Goal: Task Accomplishment & Management: Complete application form

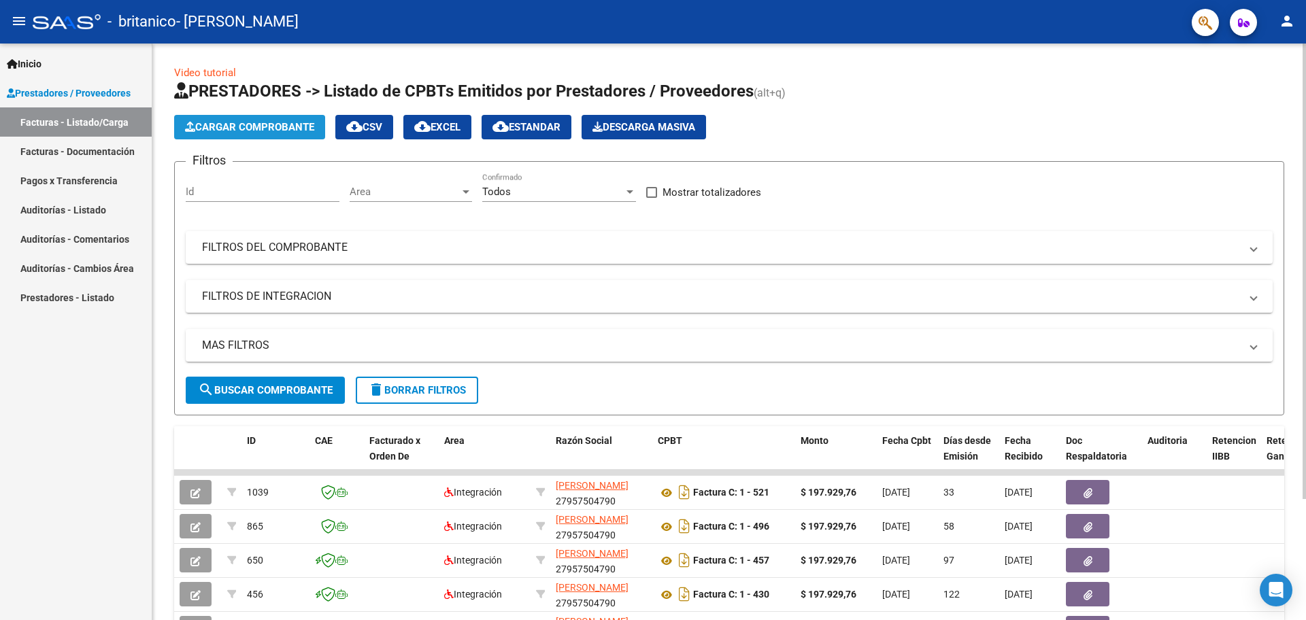
click at [274, 122] on span "Cargar Comprobante" at bounding box center [249, 127] width 129 height 12
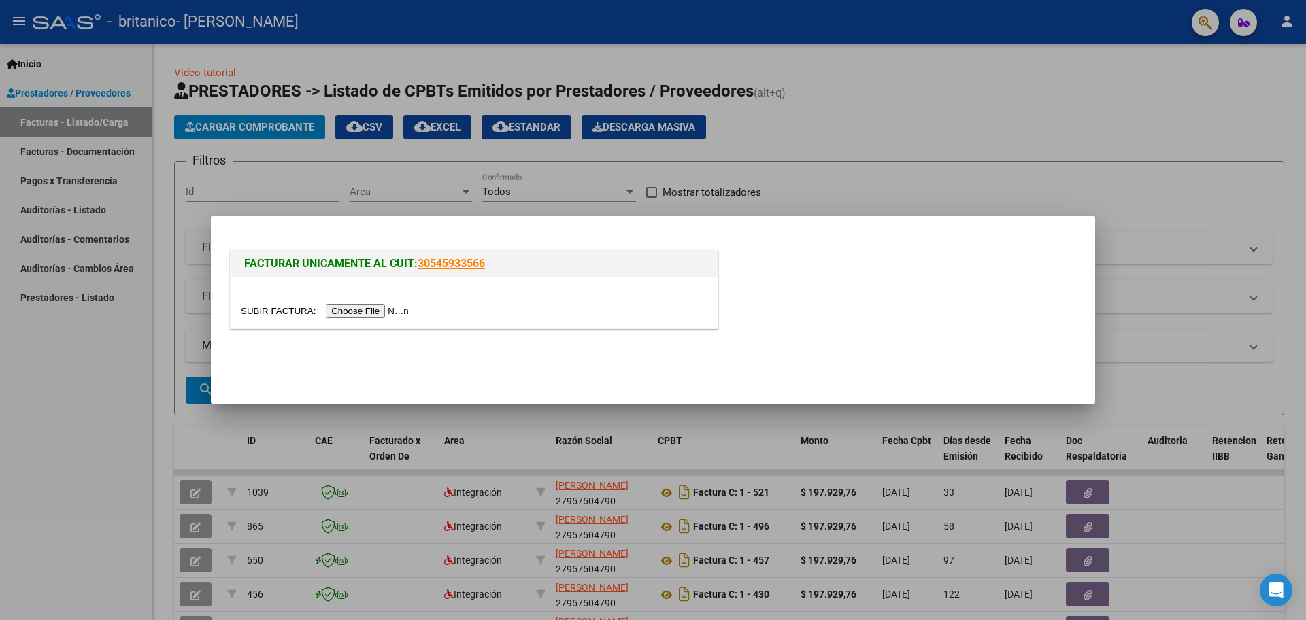
click at [391, 308] on input "file" at bounding box center [327, 311] width 172 height 14
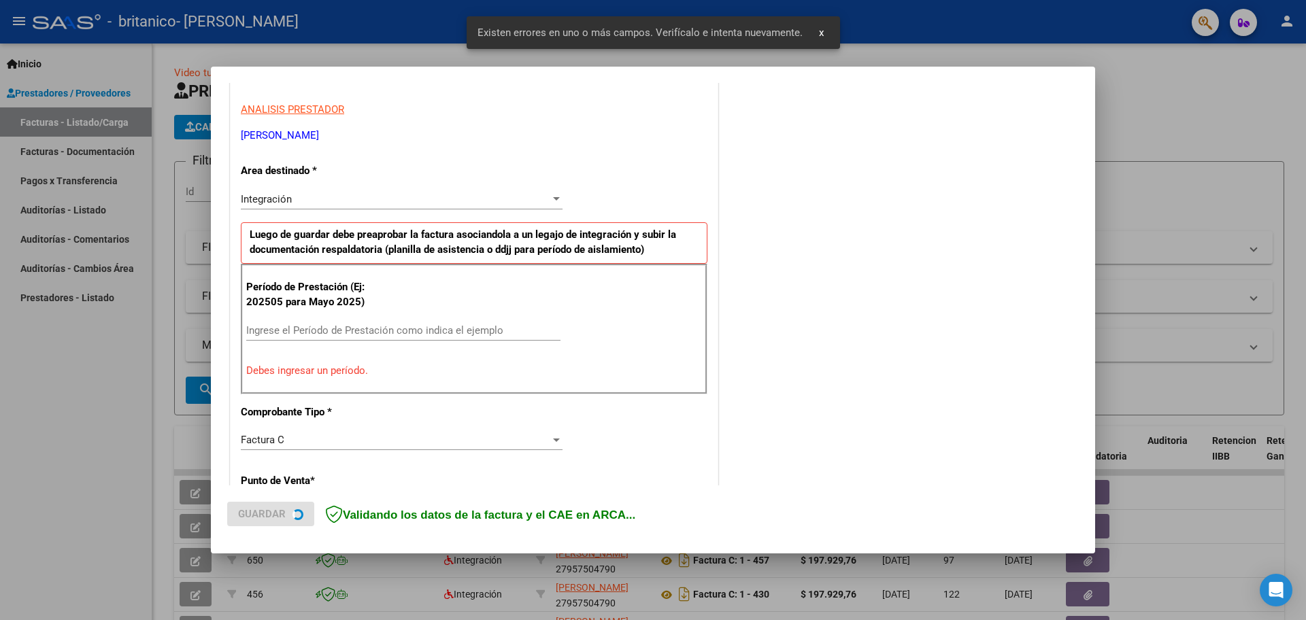
scroll to position [246, 0]
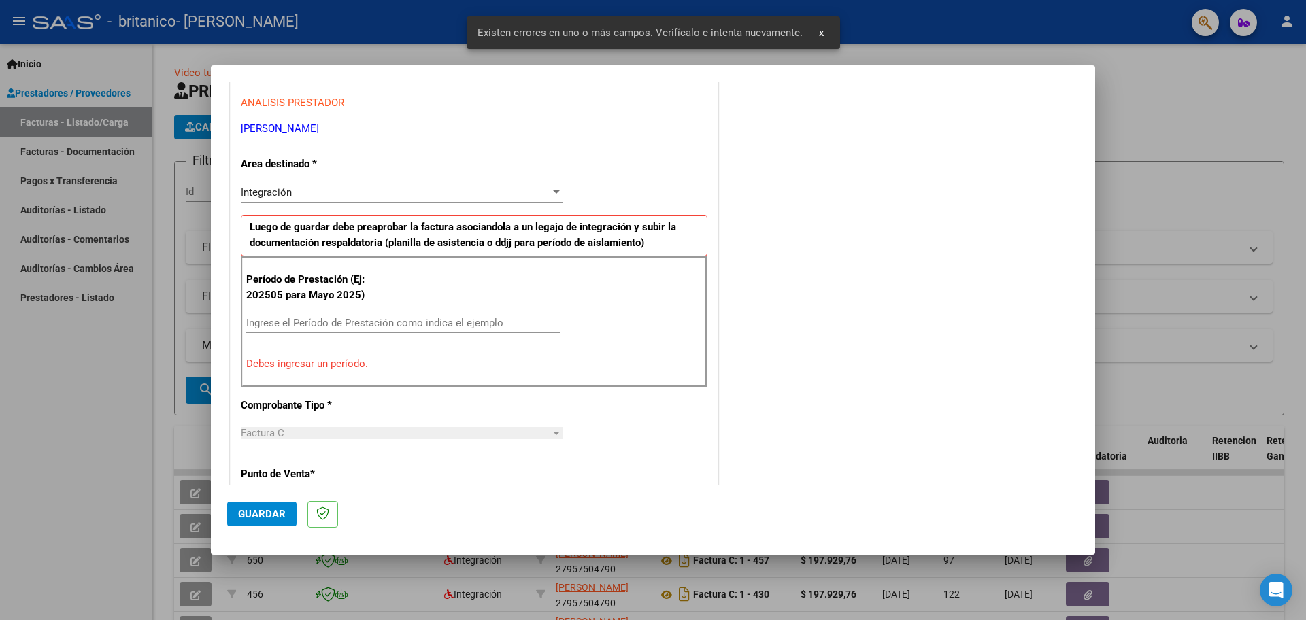
click at [360, 322] on input "Ingrese el Período de Prestación como indica el ejemplo" at bounding box center [403, 323] width 314 height 12
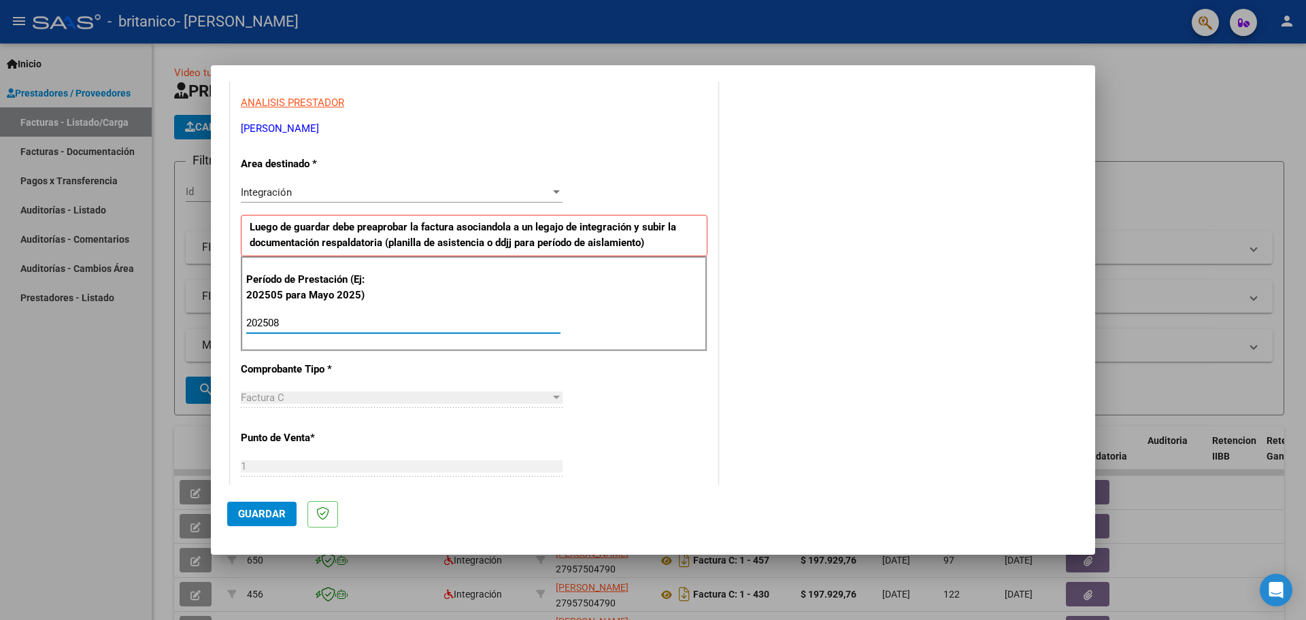
type input "202508"
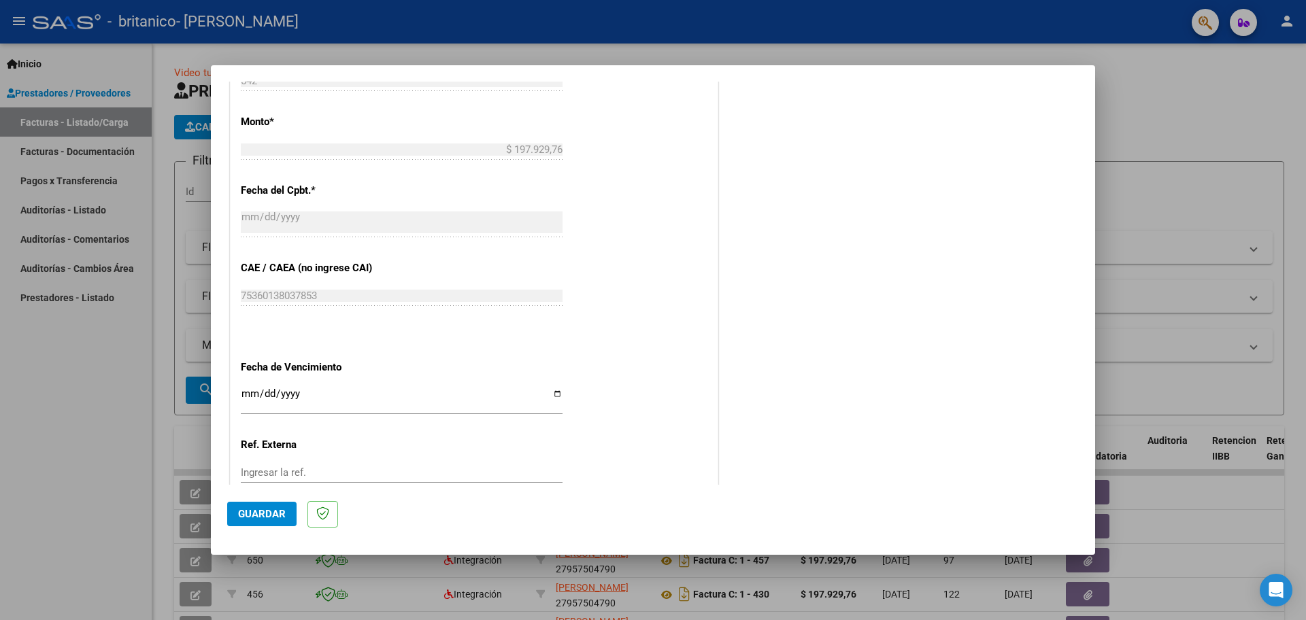
scroll to position [777, 0]
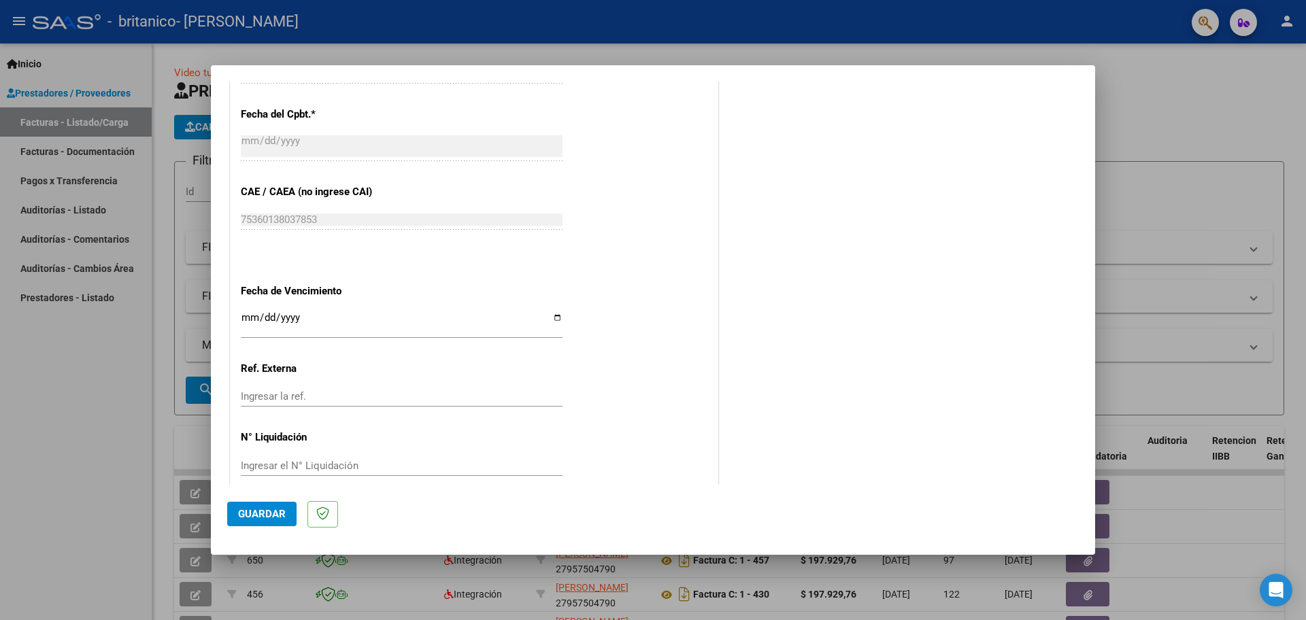
click at [547, 312] on input "Ingresar la fecha" at bounding box center [402, 323] width 322 height 22
type input "[DATE]"
click at [310, 390] on input "Ingresar la ref." at bounding box center [402, 396] width 322 height 12
click at [274, 517] on span "Guardar" at bounding box center [262, 514] width 48 height 12
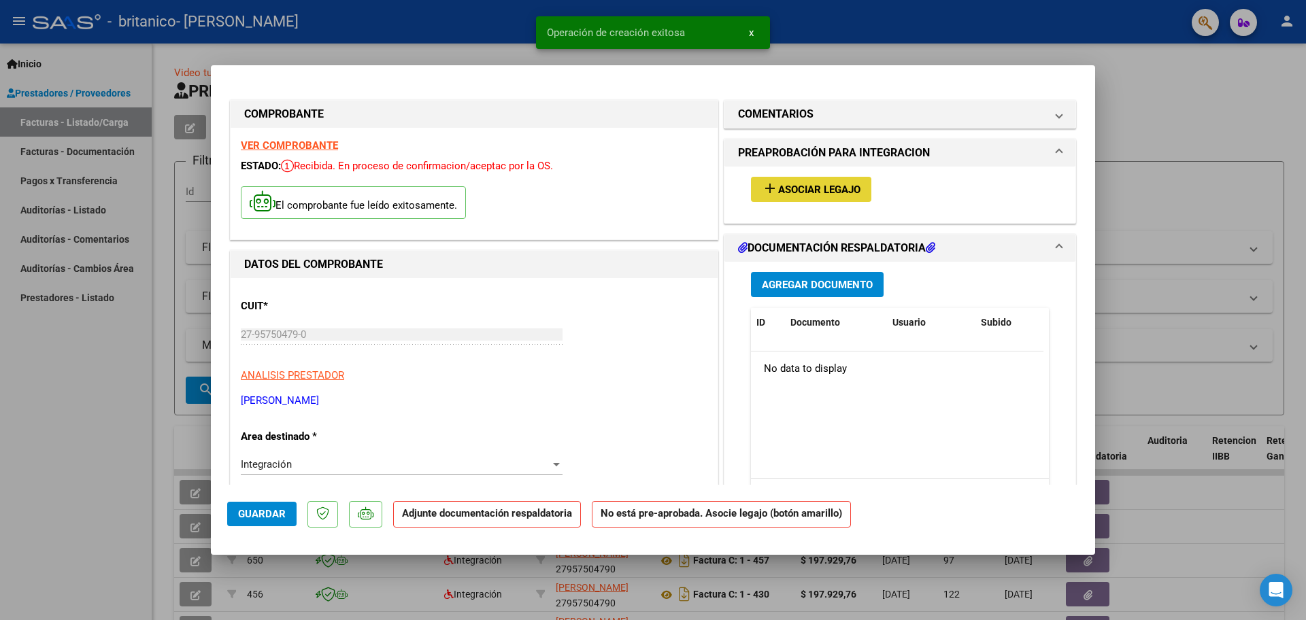
click at [817, 182] on button "add Asociar Legajo" at bounding box center [811, 189] width 120 height 25
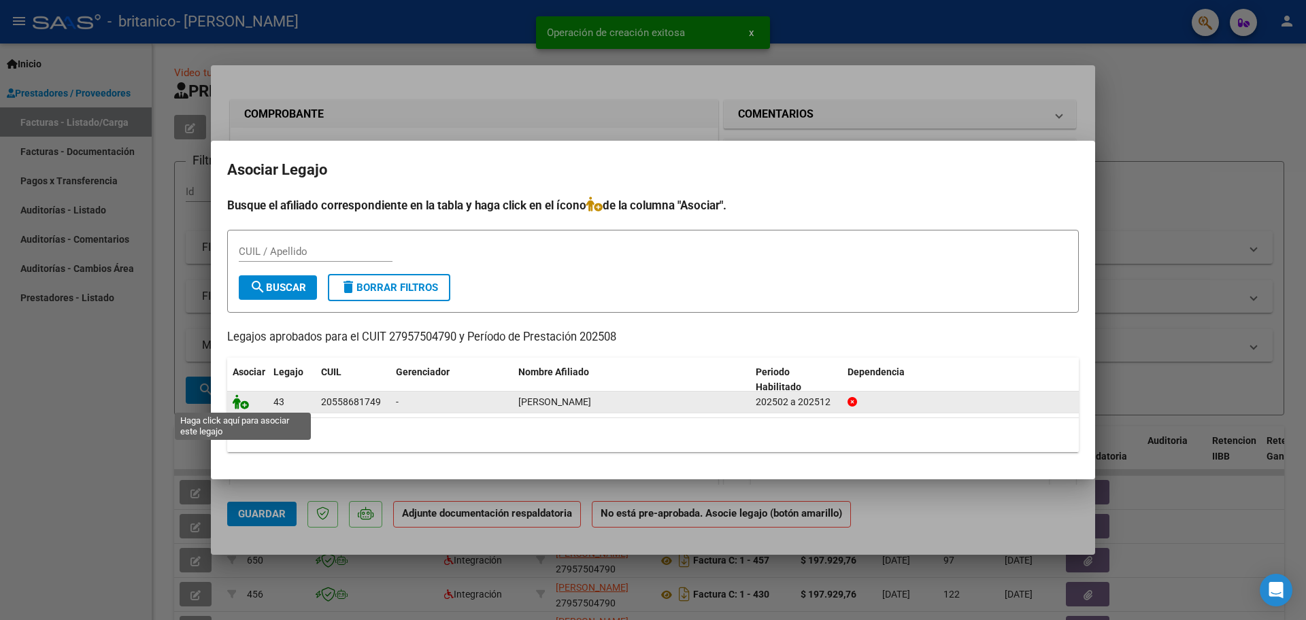
click at [243, 403] on icon at bounding box center [241, 401] width 16 height 15
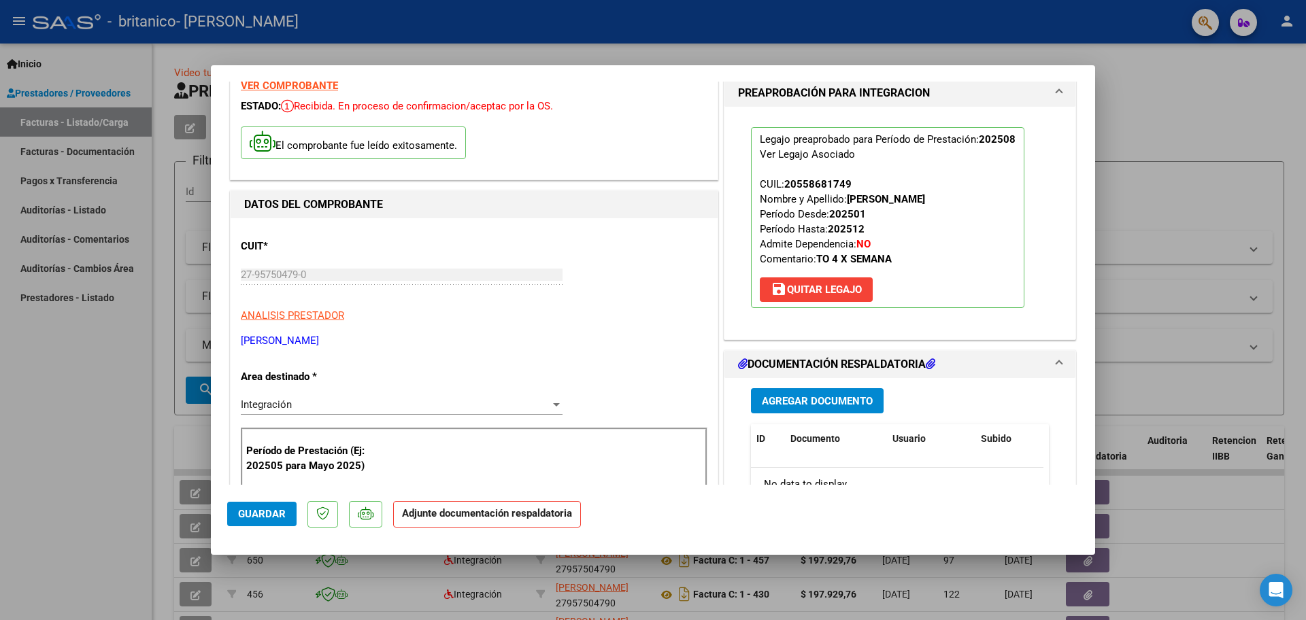
scroll to position [64, 0]
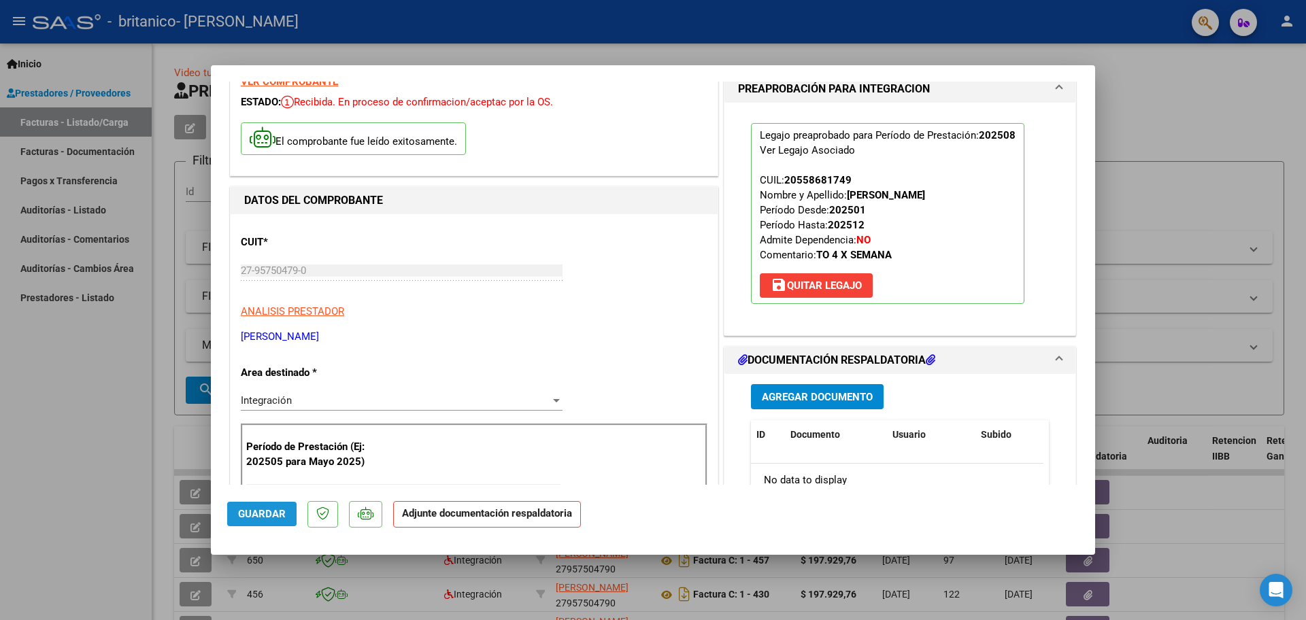
click at [259, 513] on span "Guardar" at bounding box center [262, 514] width 48 height 12
click at [775, 394] on span "Agregar Documento" at bounding box center [817, 397] width 111 height 12
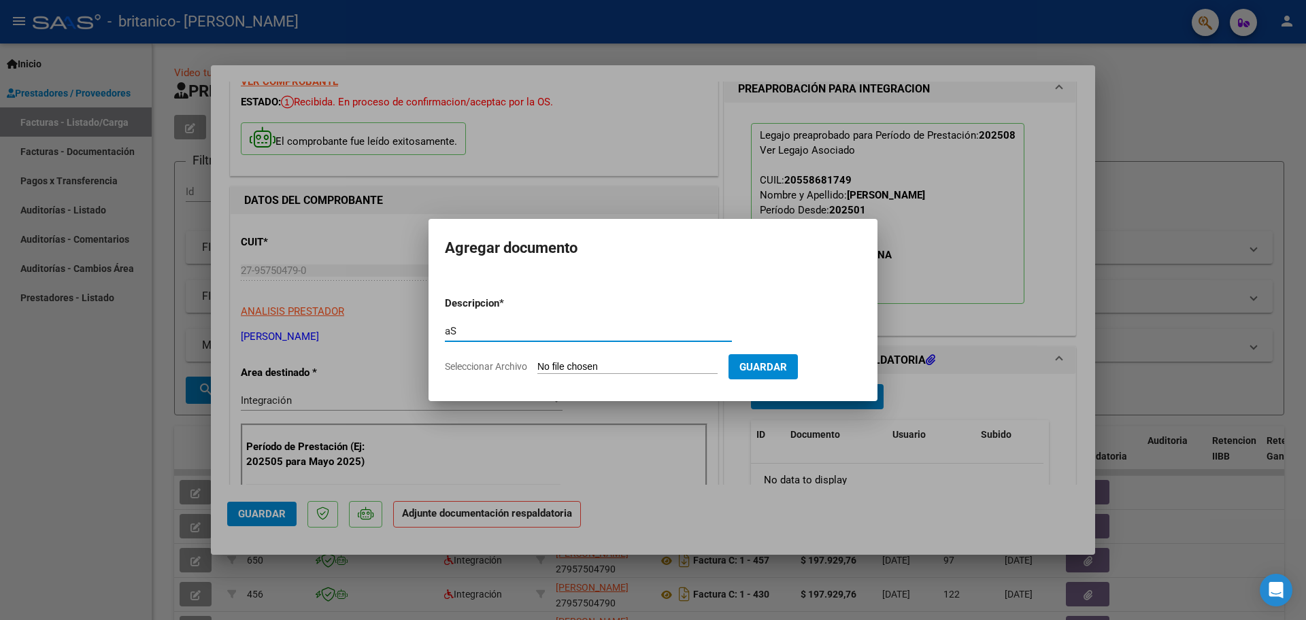
type input "a"
type input "Asistencia"
click at [616, 363] on input "Seleccionar Archivo" at bounding box center [627, 367] width 180 height 13
type input "C:\fakepath\Planilla de asistencia [PERSON_NAME][DATE].pdf"
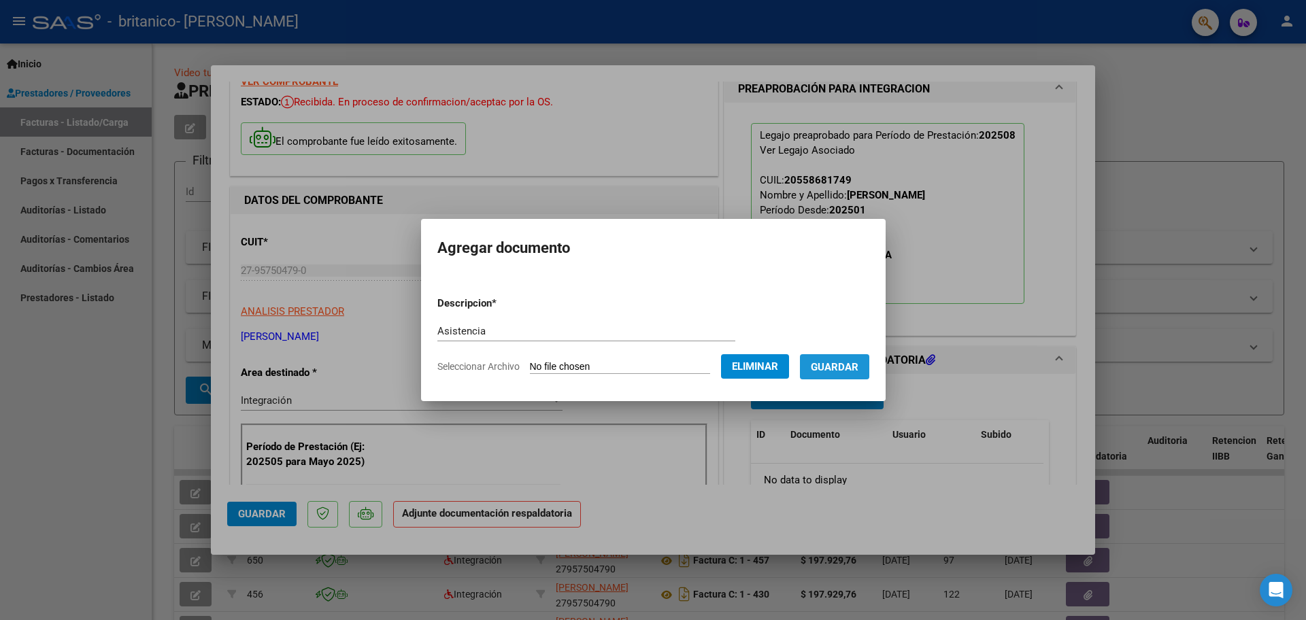
click at [834, 371] on span "Guardar" at bounding box center [835, 367] width 48 height 12
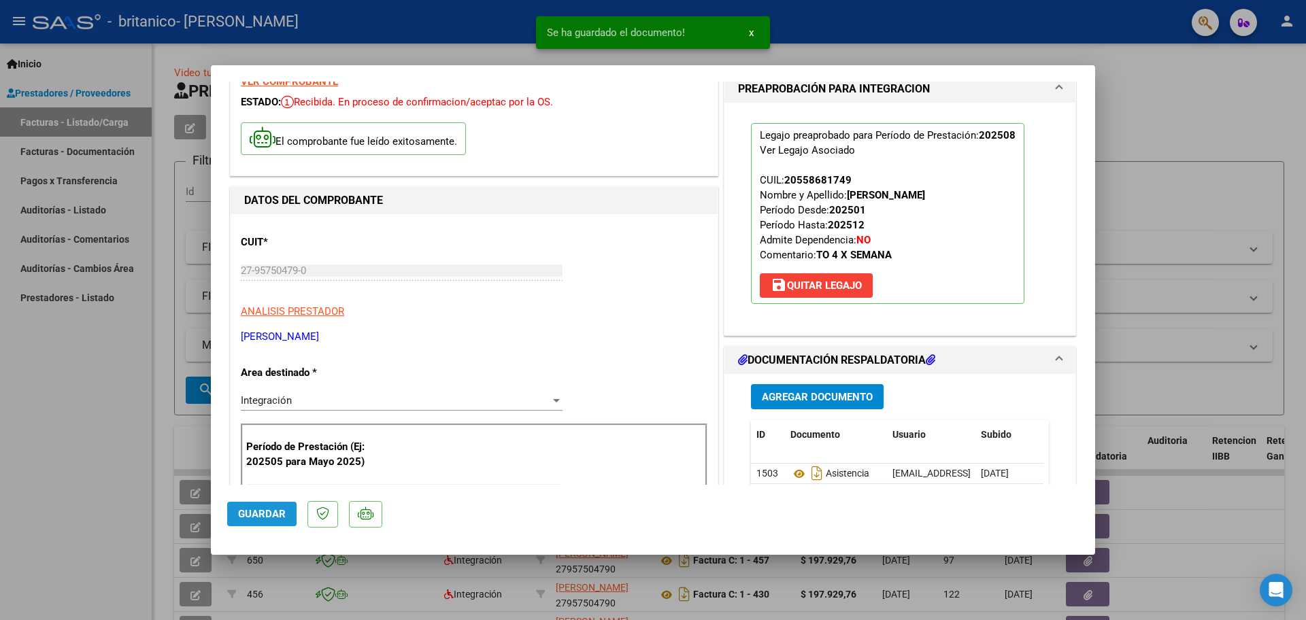
click at [278, 509] on span "Guardar" at bounding box center [262, 514] width 48 height 12
click at [1232, 132] on div at bounding box center [653, 310] width 1306 height 620
type input "$ 0,00"
